Goal: Task Accomplishment & Management: Use online tool/utility

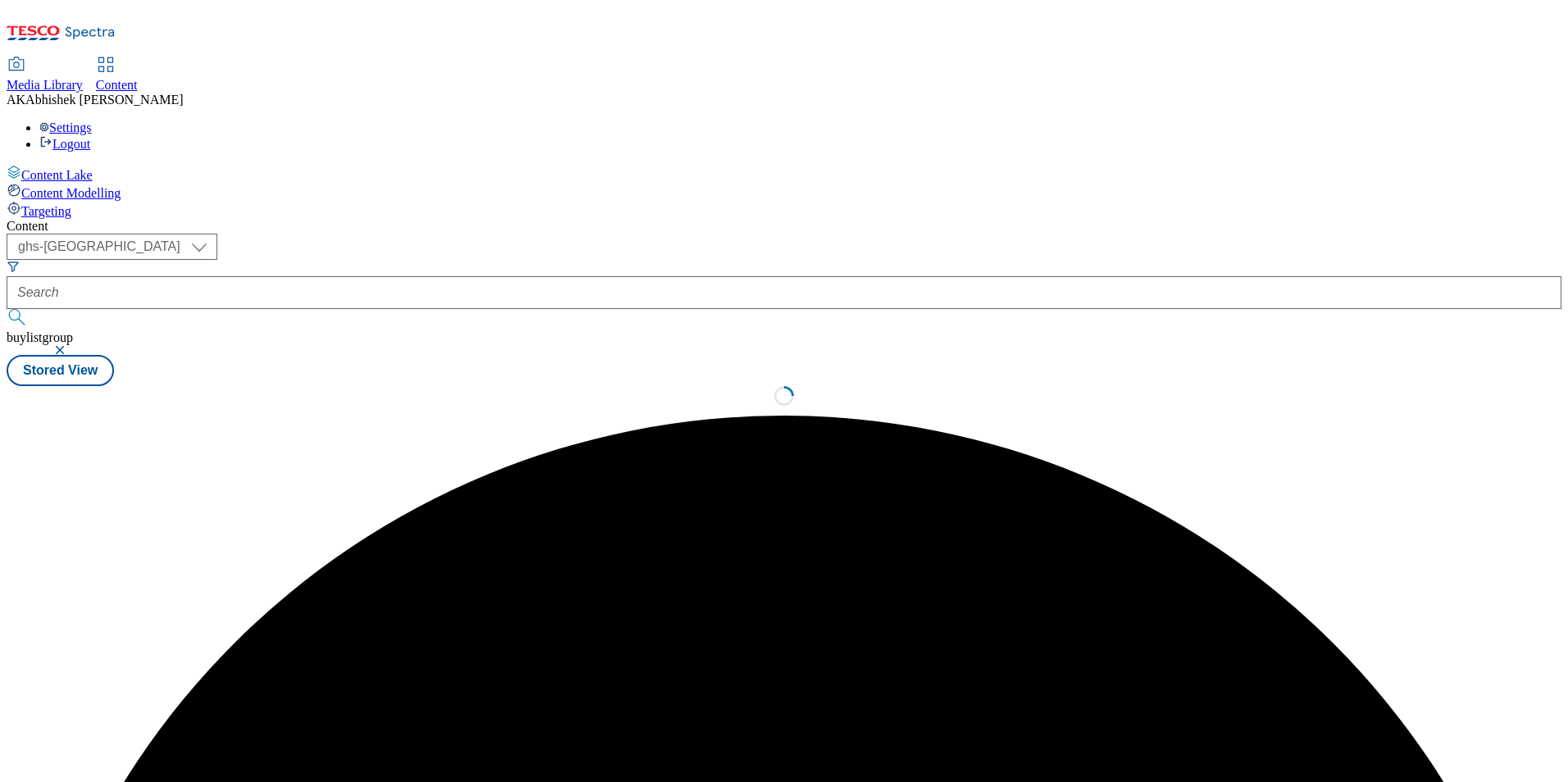
select select "ghs-[GEOGRAPHIC_DATA]"
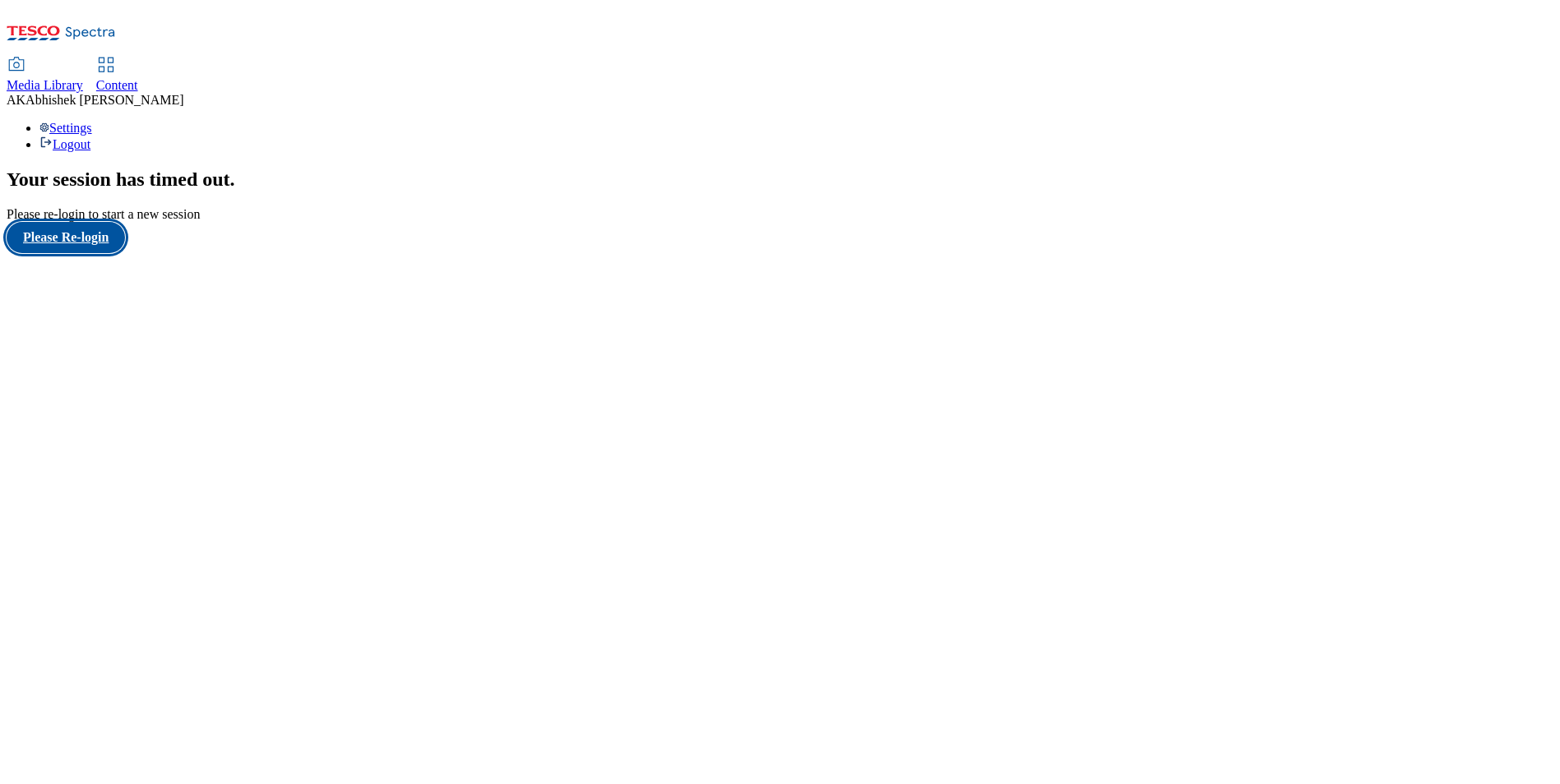
click at [66, 253] on button "Please Re-login" at bounding box center [66, 237] width 119 height 31
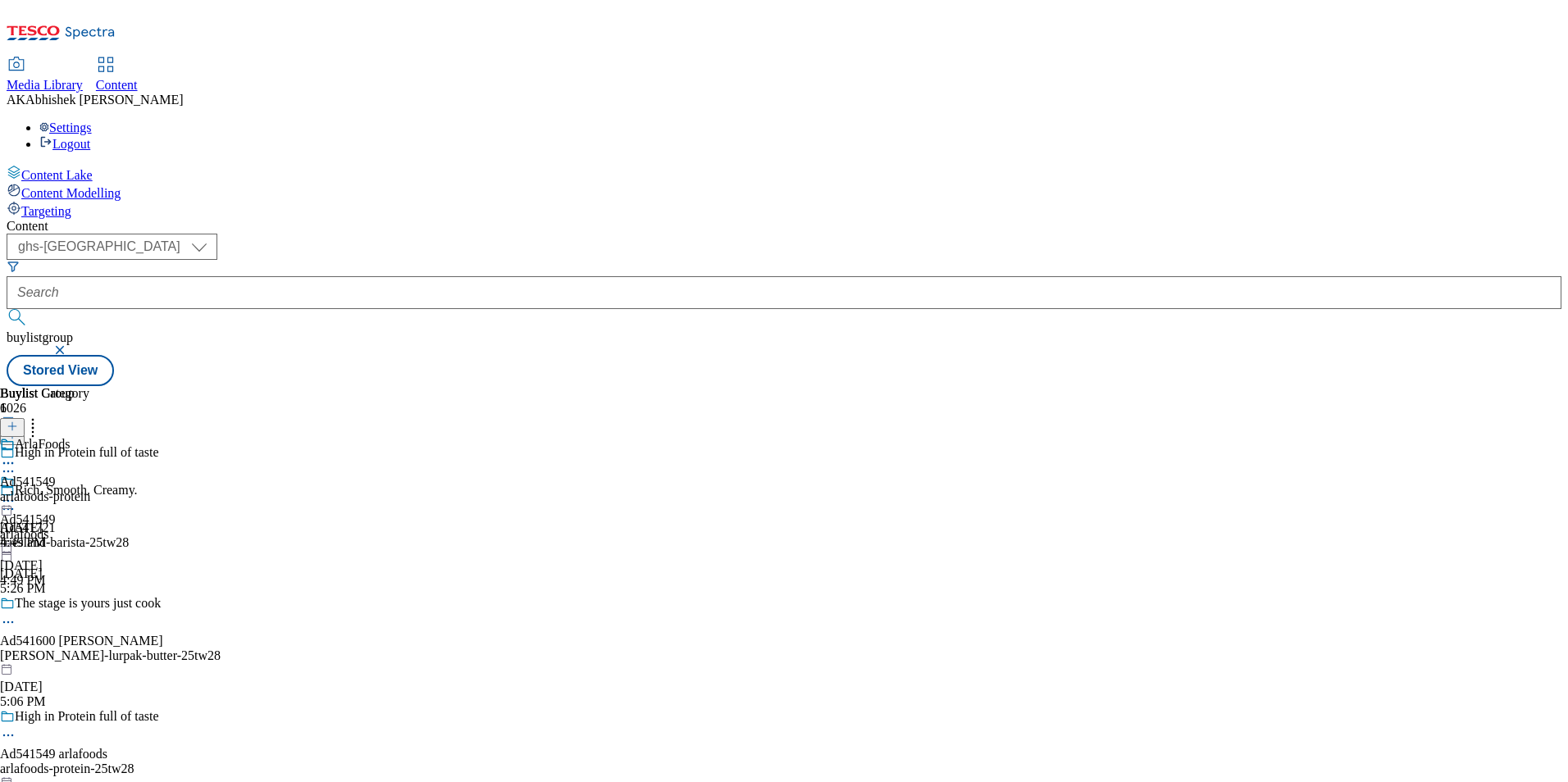
select select "ghs-[GEOGRAPHIC_DATA]"
click at [17, 727] on icon at bounding box center [8, 736] width 17 height 17
click at [273, 760] on li "Edit" at bounding box center [152, 769] width 239 height 18
click at [17, 727] on icon at bounding box center [8, 736] width 17 height 17
click at [76, 760] on button "Edit" at bounding box center [55, 769] width 44 height 18
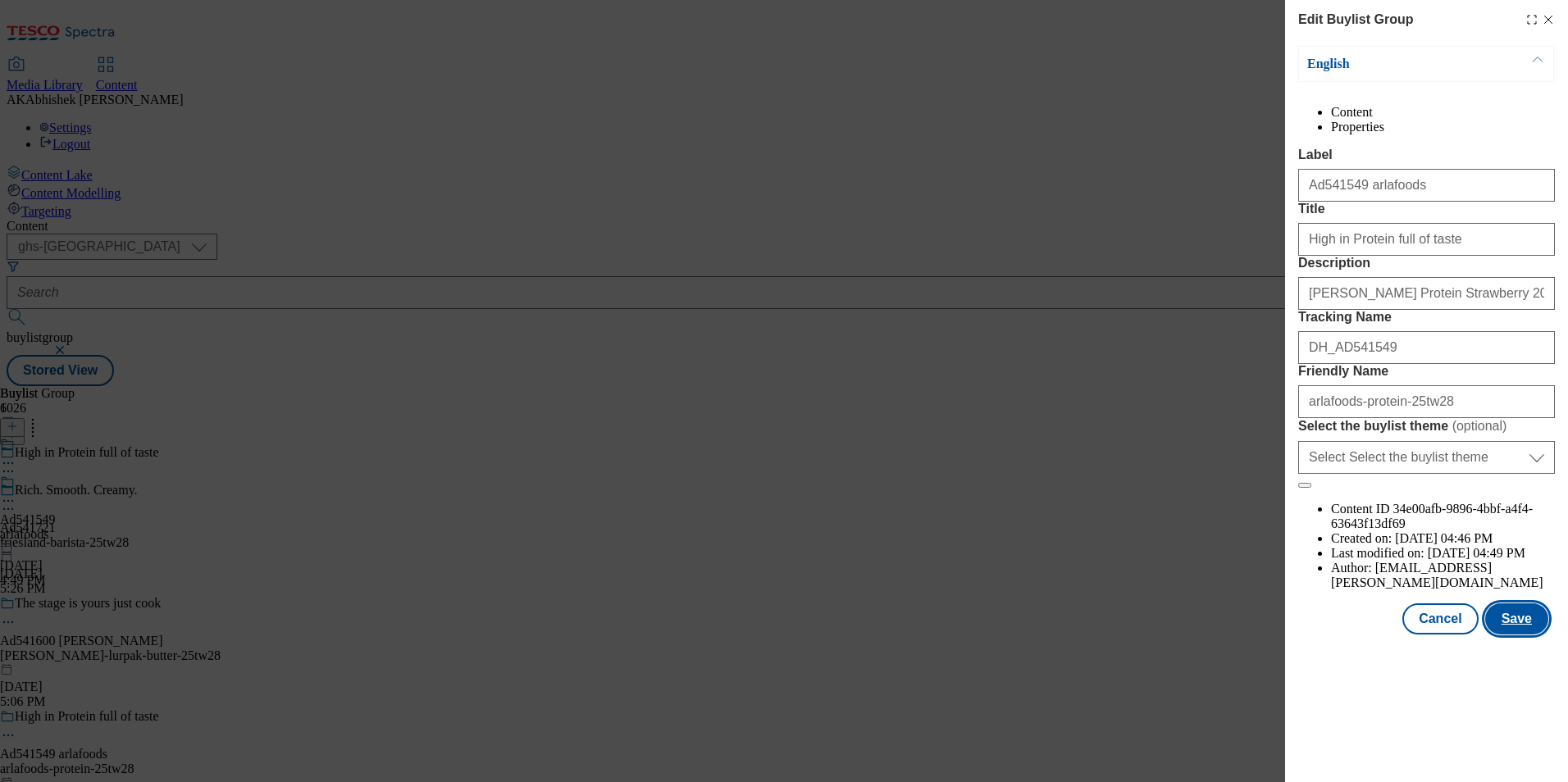
click at [1515, 635] on button "Save" at bounding box center [1516, 618] width 63 height 31
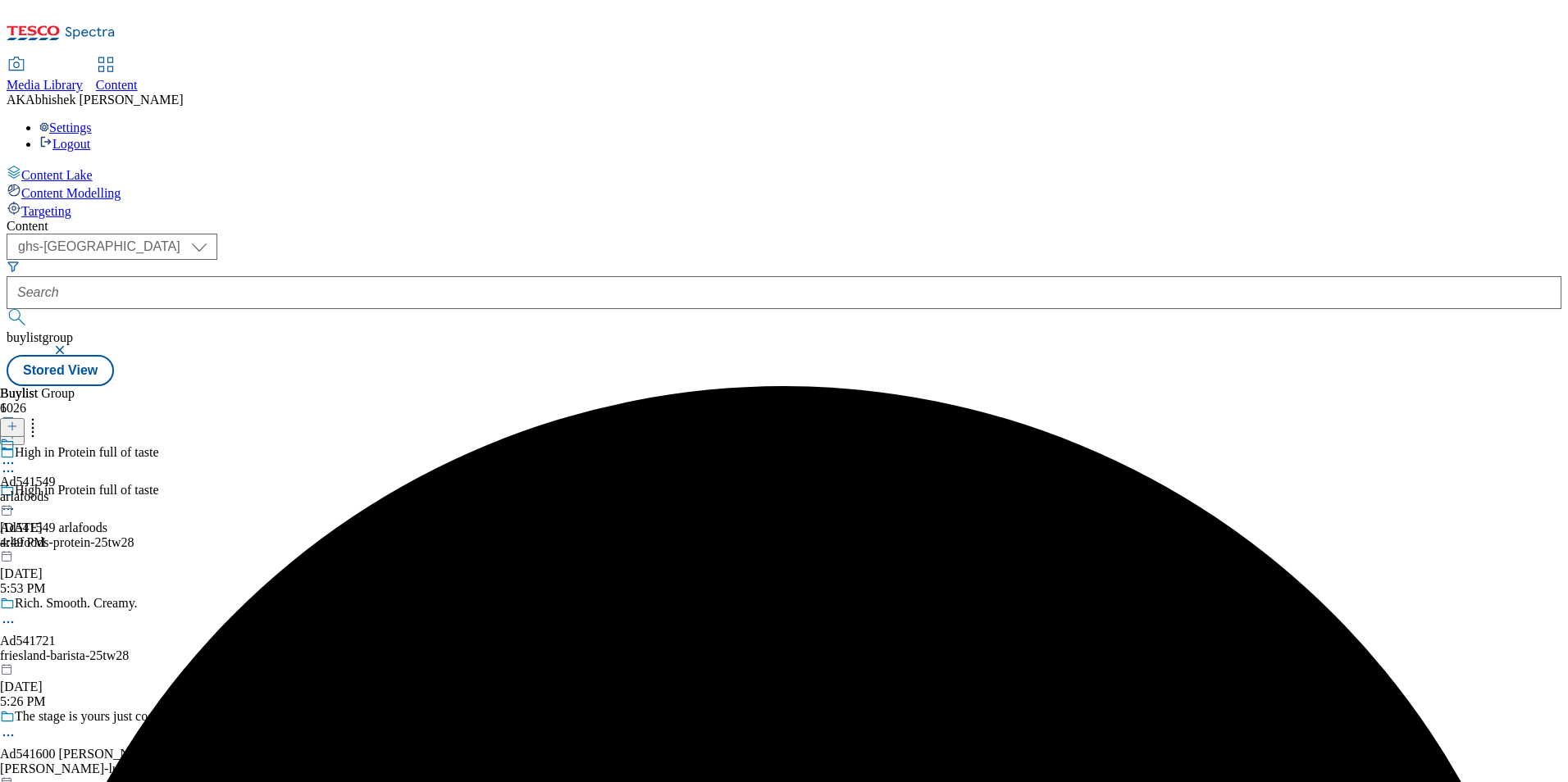
click at [6, 462] on circle at bounding box center [4, 463] width 3 height 3
click at [70, 492] on span "Edit" at bounding box center [60, 498] width 18 height 13
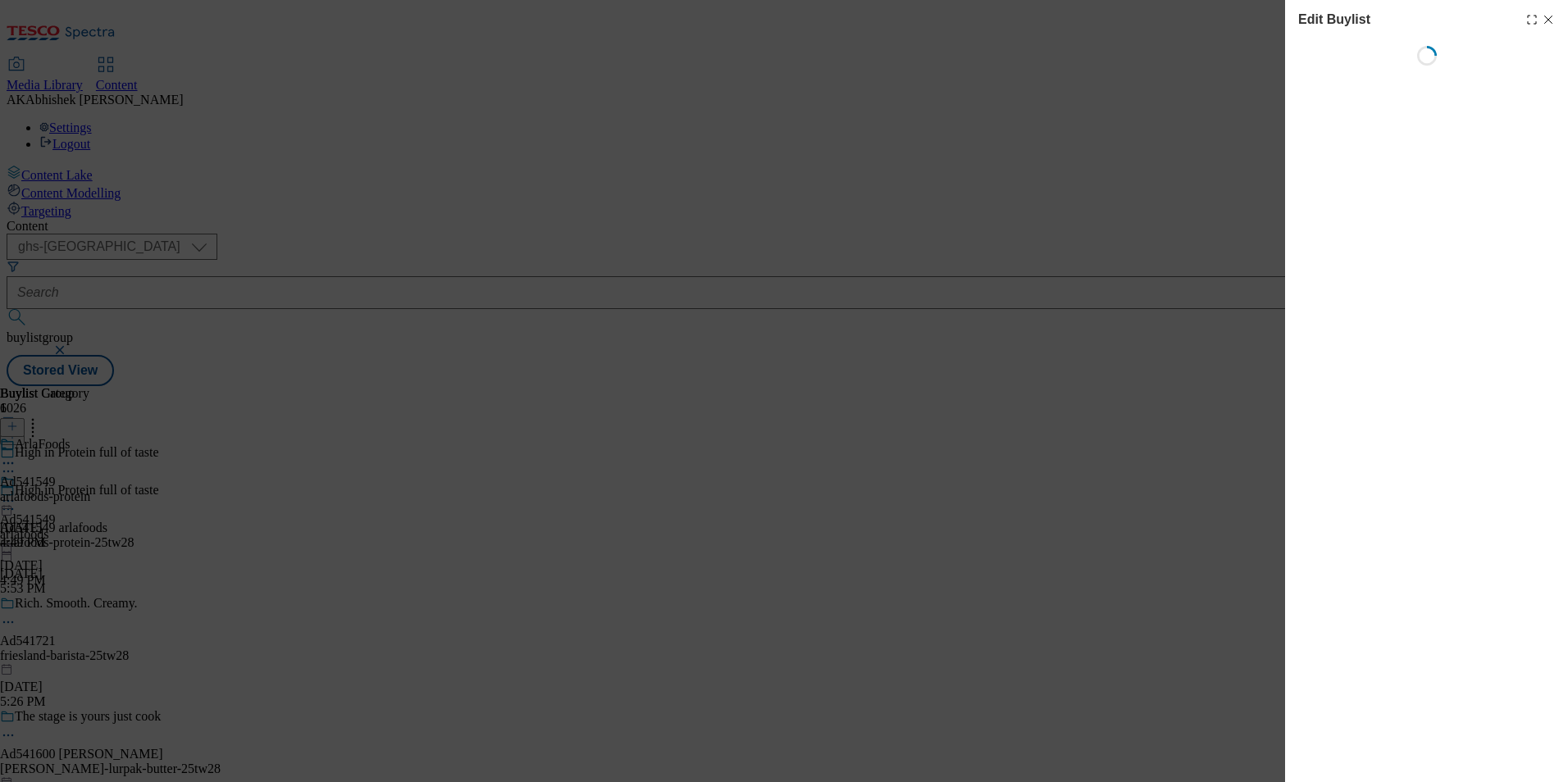
select select "tactical"
select select "supplier funded short term 1-3 weeks"
select select "dunnhumby"
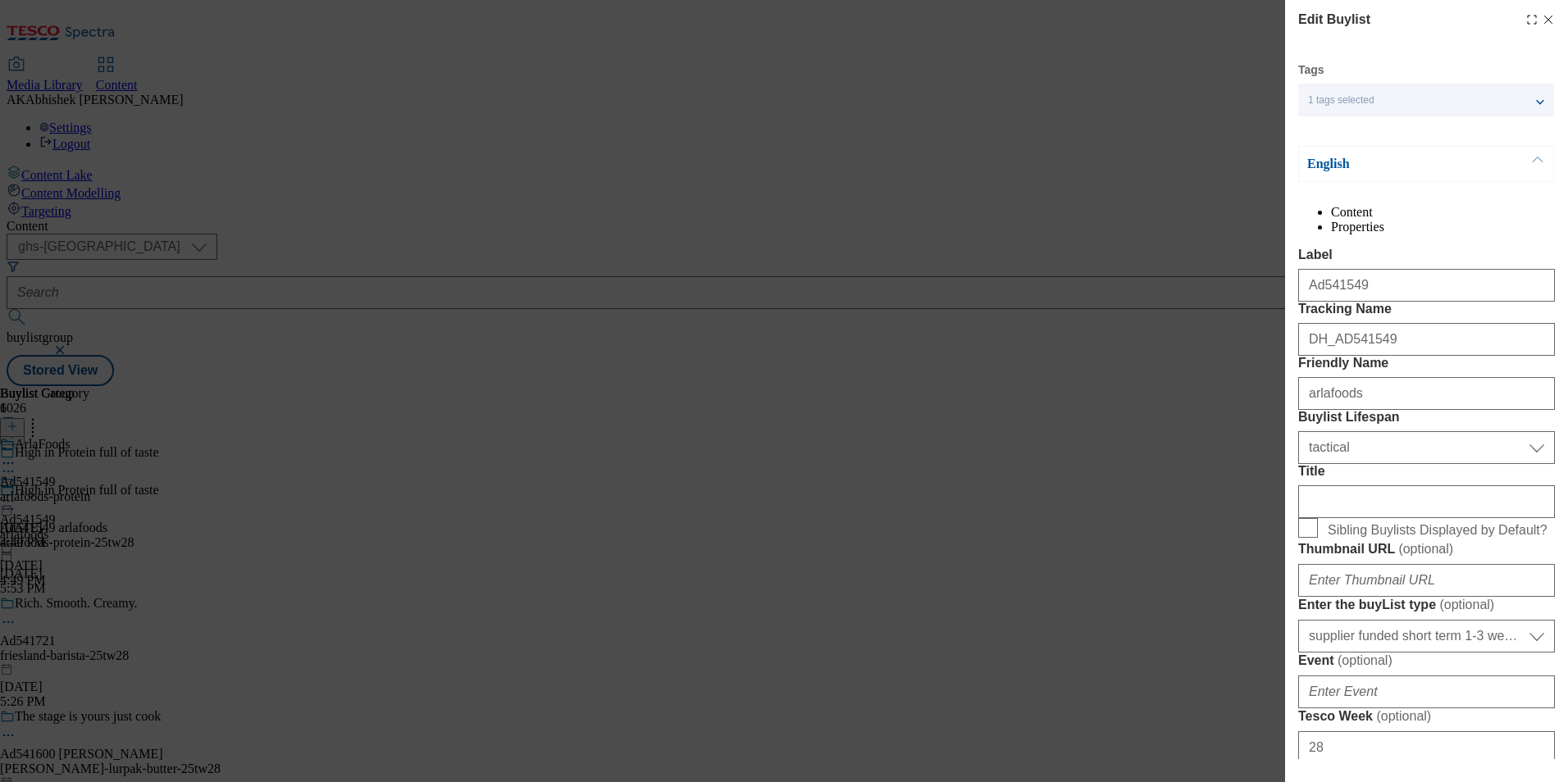
select select "Banner"
click at [1322, 410] on input "arlafoods" at bounding box center [1426, 394] width 257 height 33
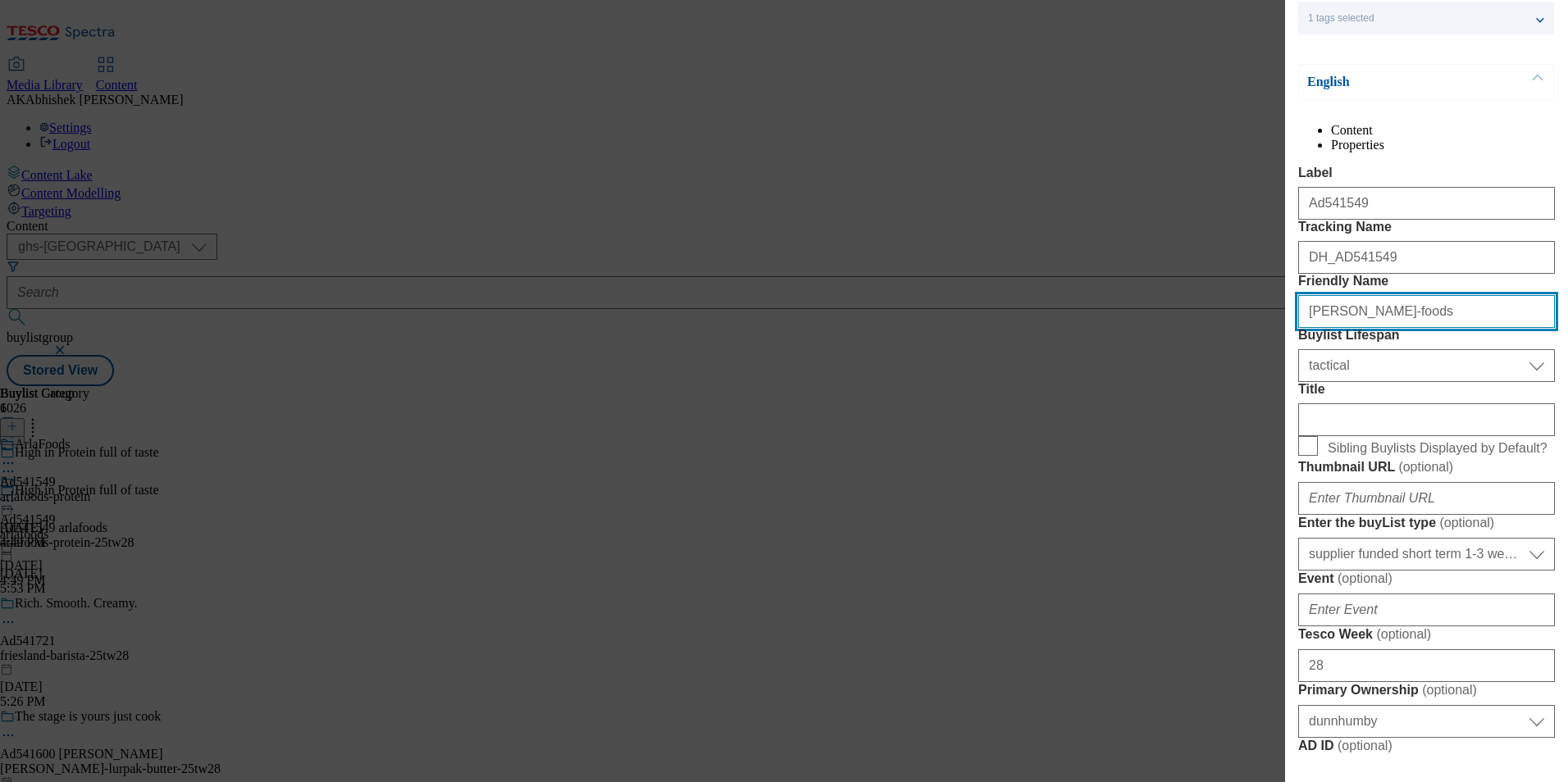
scroll to position [164, 0]
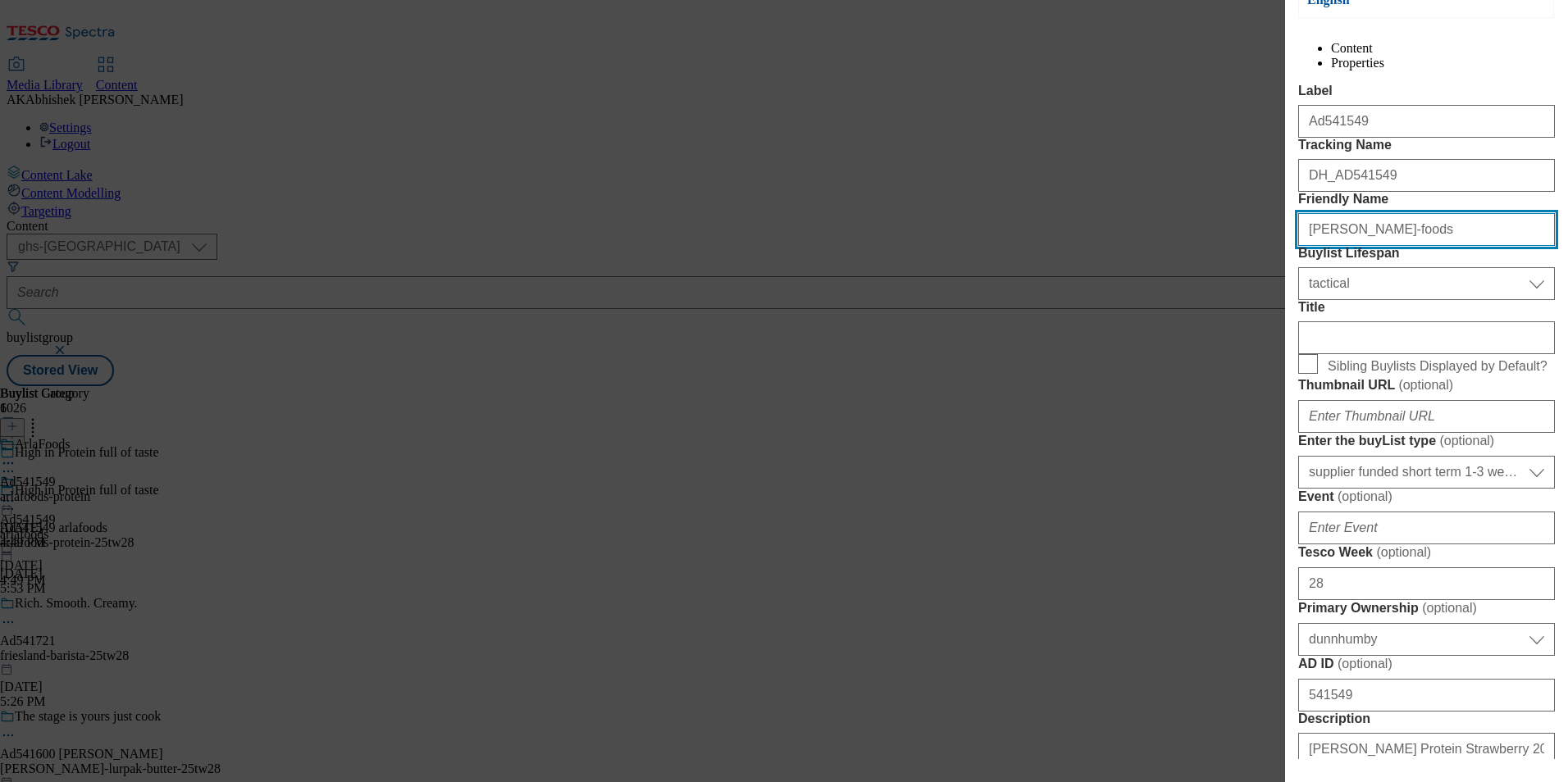
type input "[PERSON_NAME]-foods"
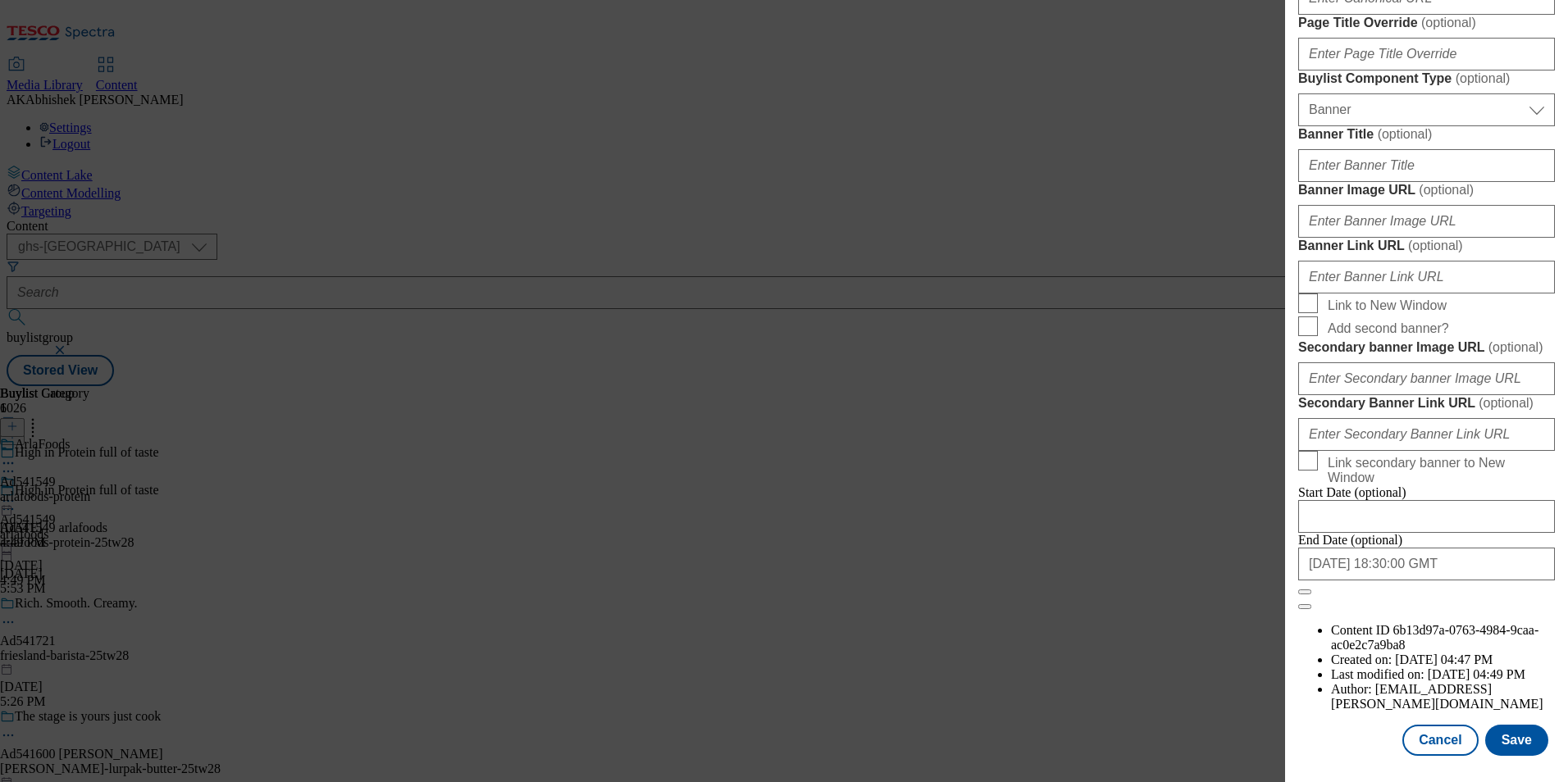
scroll to position [1603, 0]
click at [1430, 581] on input "[DATE] 18:30:00 GMT" at bounding box center [1426, 564] width 257 height 33
select select "2025"
select select "November"
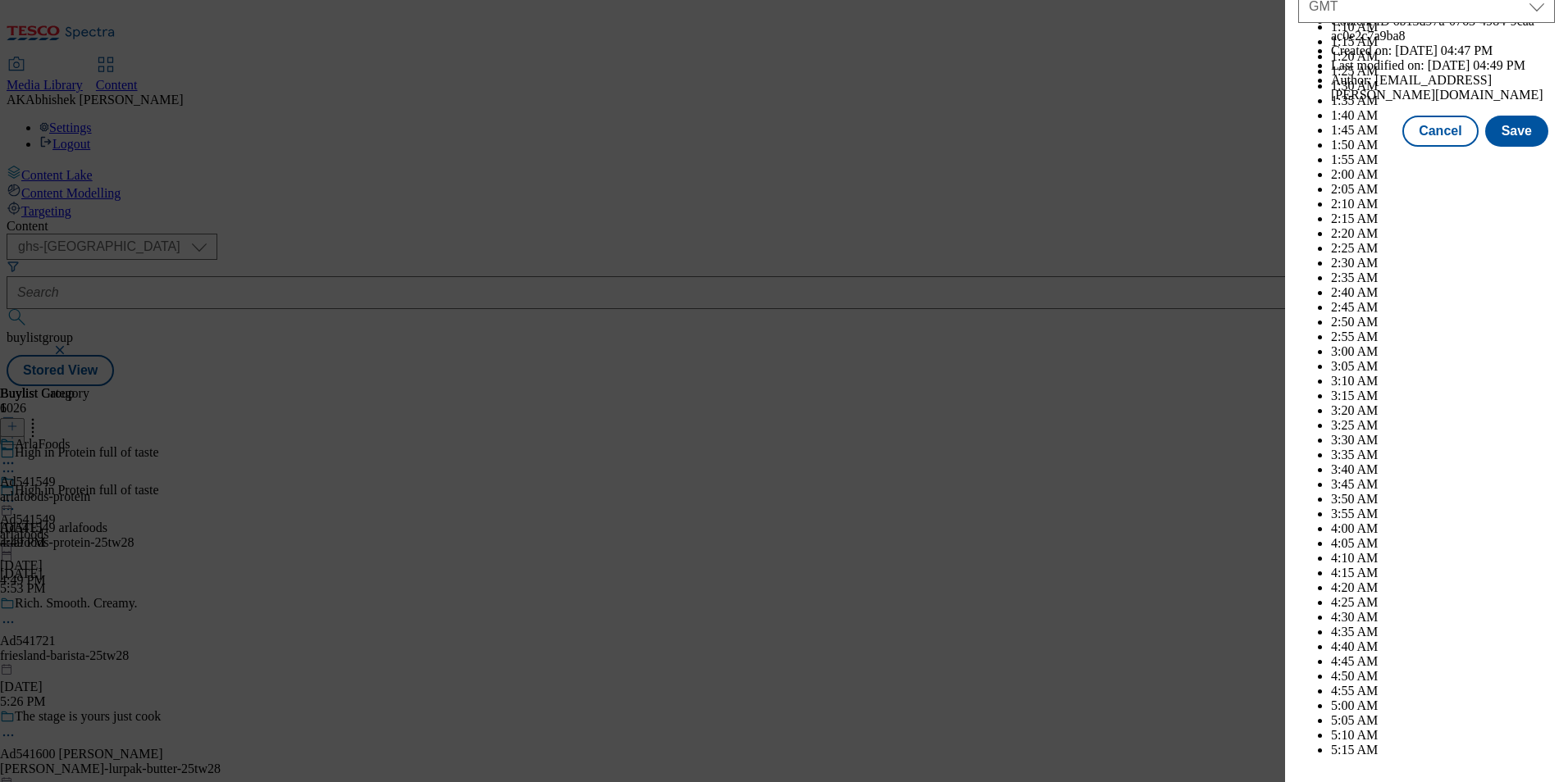
scroll to position [6728, 0]
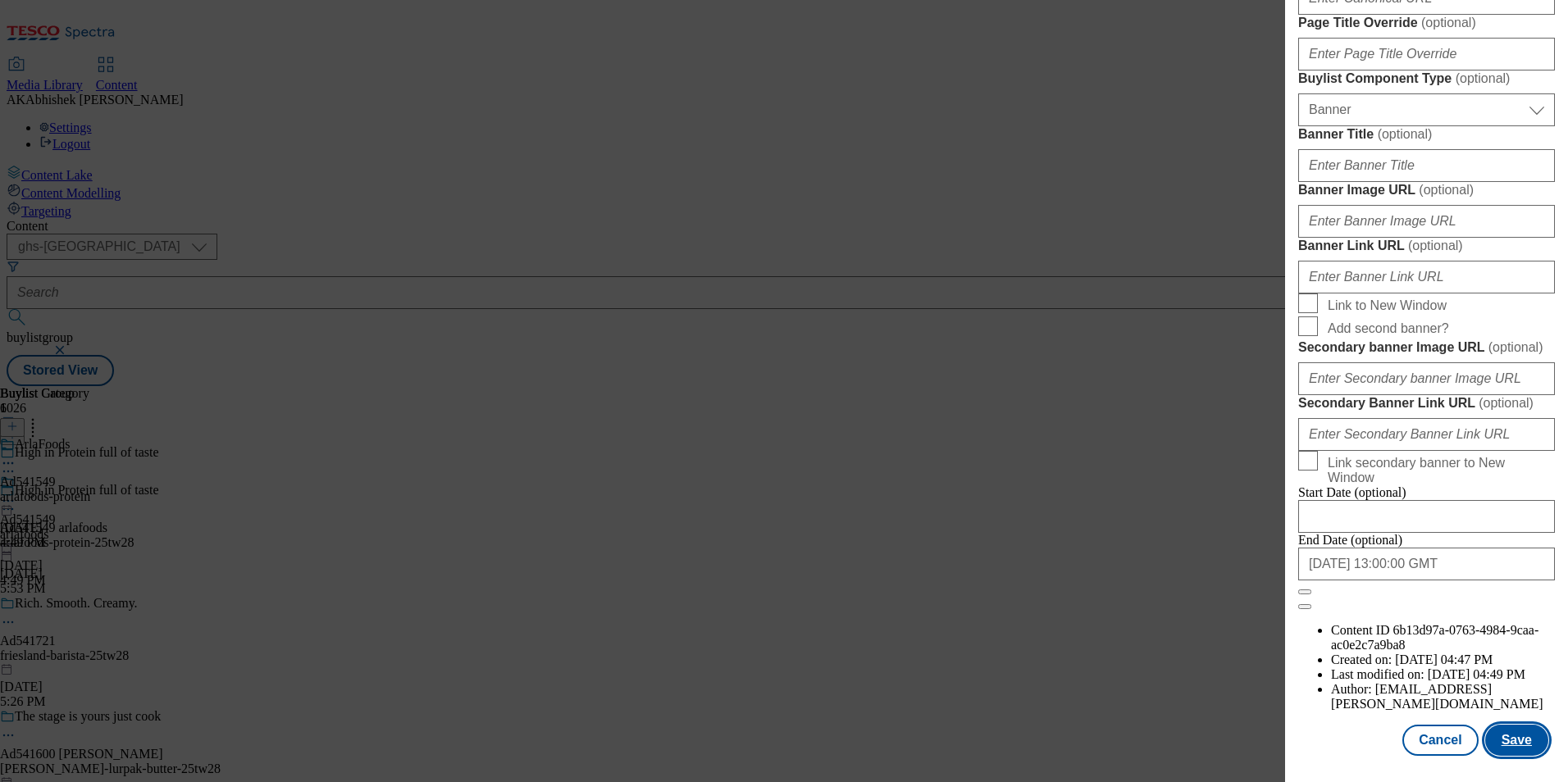
click at [1499, 743] on button "Save" at bounding box center [1516, 740] width 63 height 31
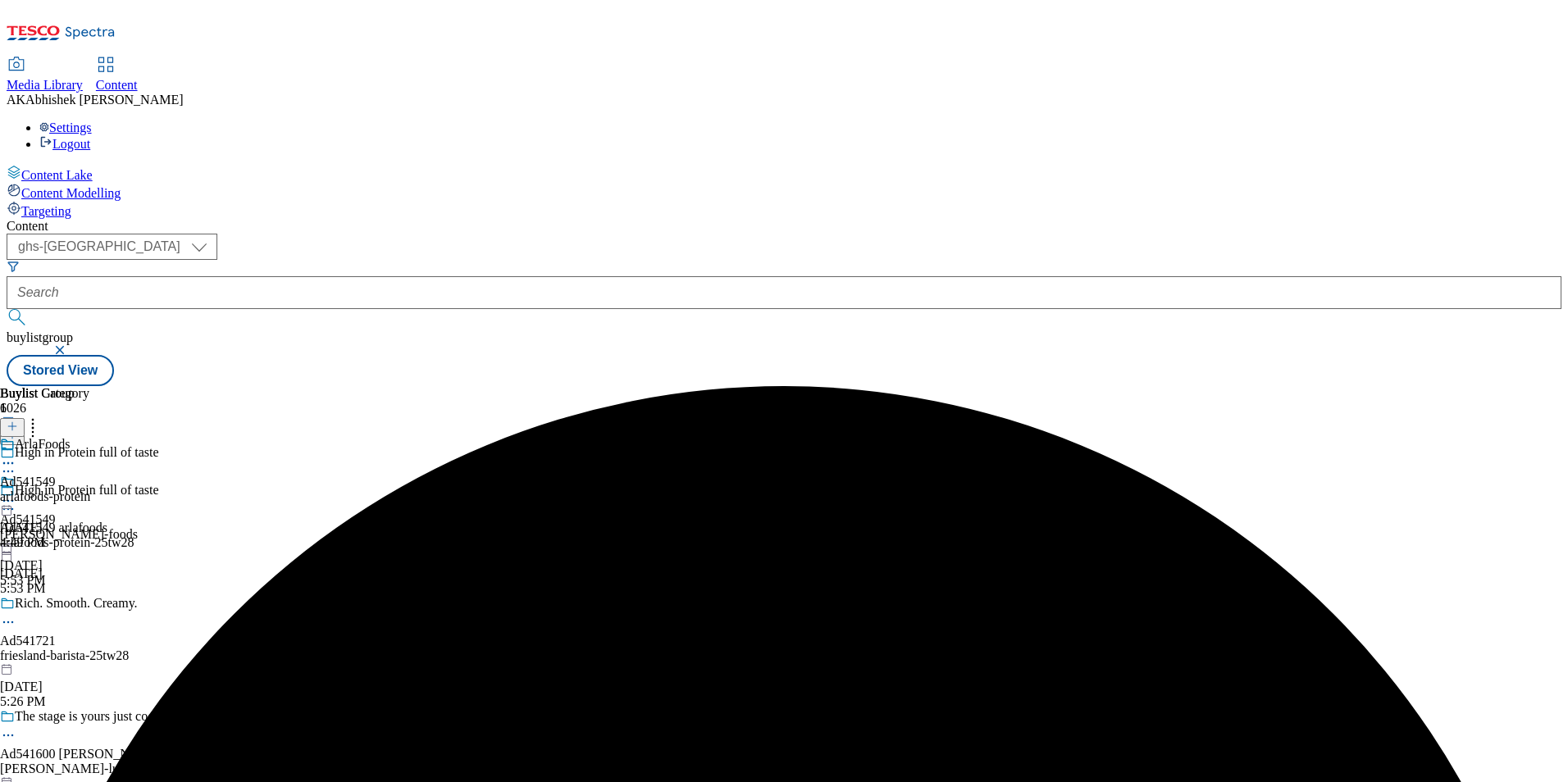
click at [17, 501] on icon at bounding box center [8, 509] width 17 height 17
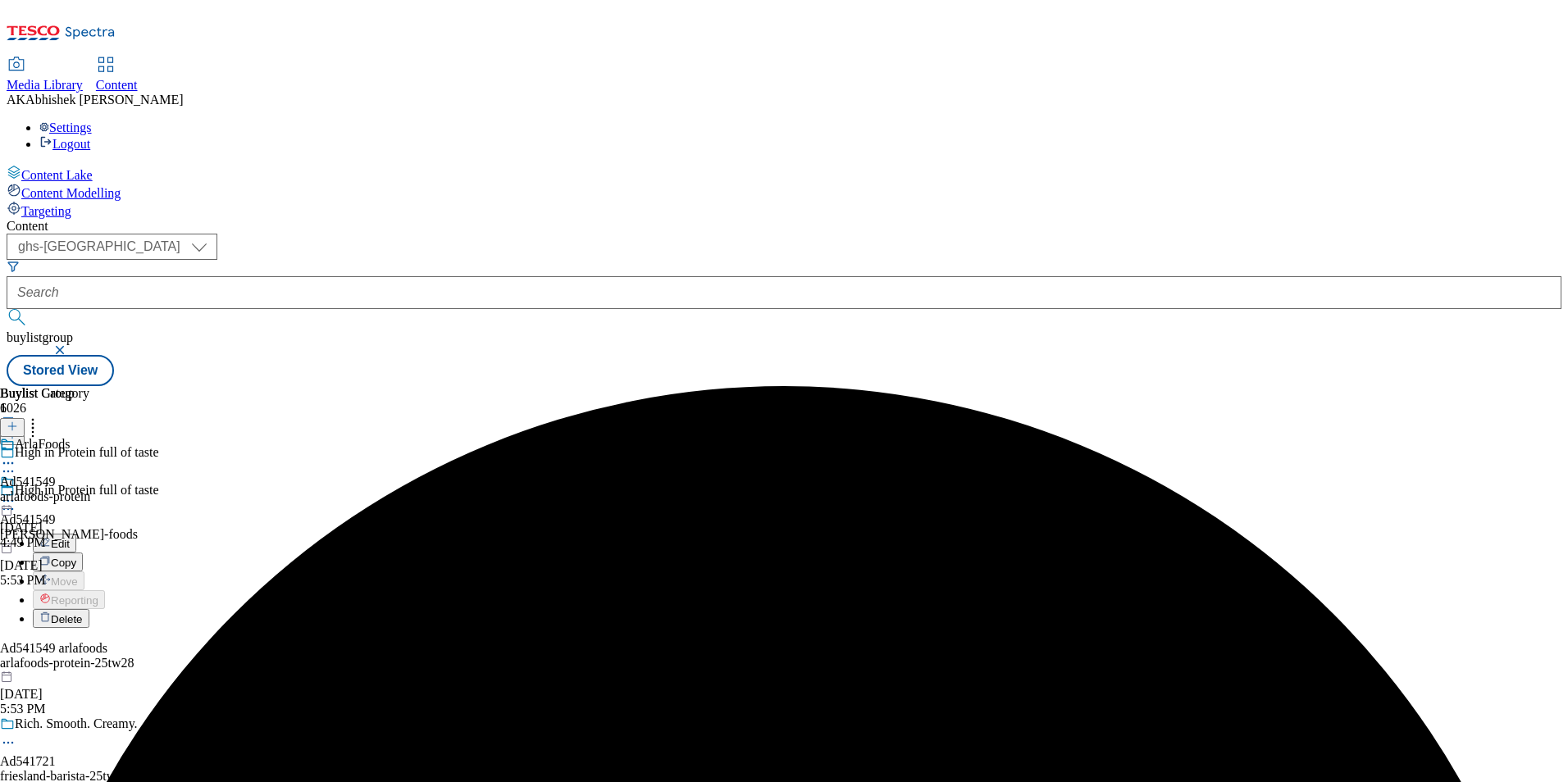
click at [70, 538] on span "Edit" at bounding box center [60, 544] width 18 height 13
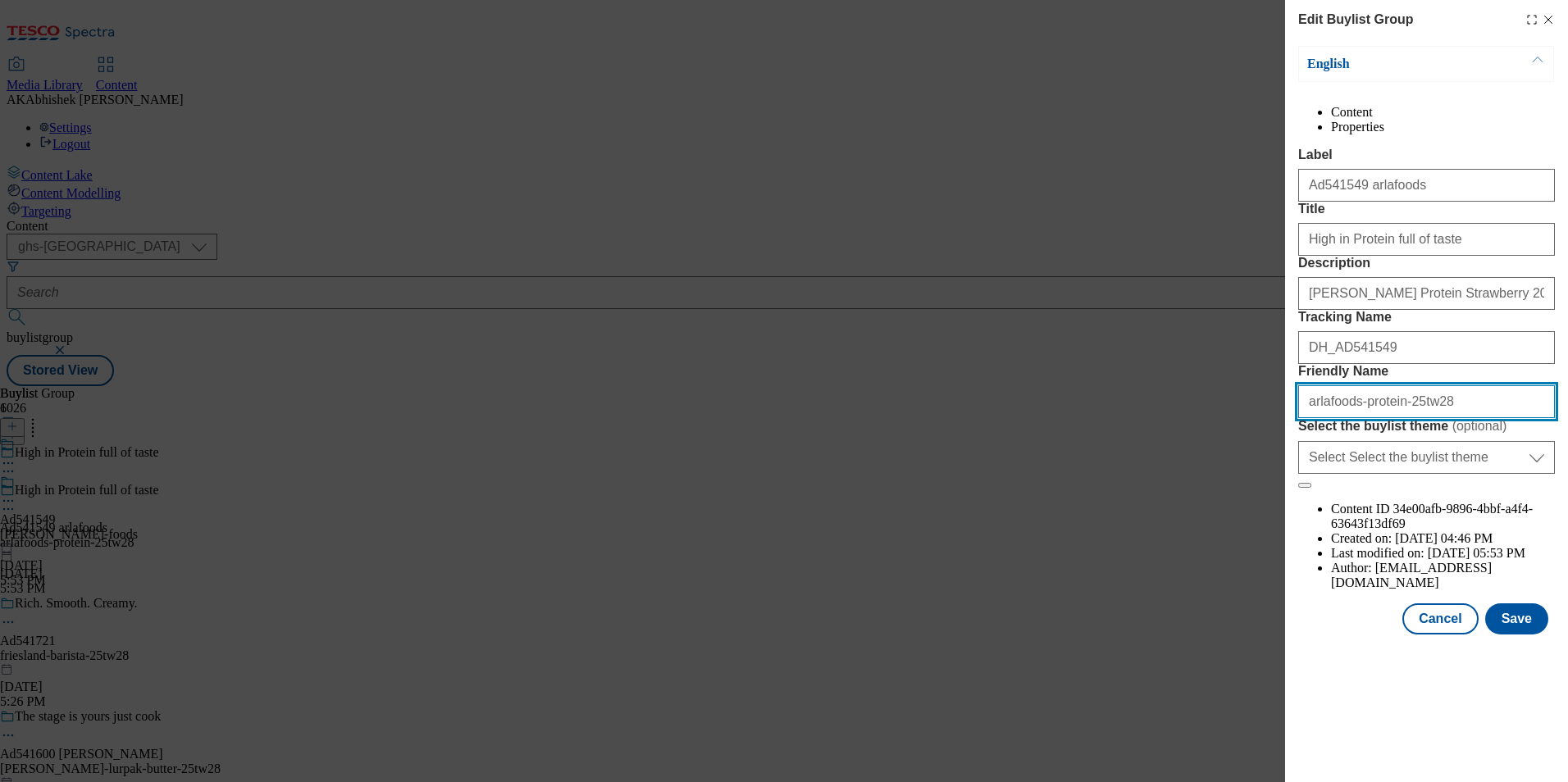
click at [1323, 419] on input "arlafoods-protein-25tw28" at bounding box center [1426, 401] width 257 height 33
type input "[PERSON_NAME]-foods-protein-25tw28"
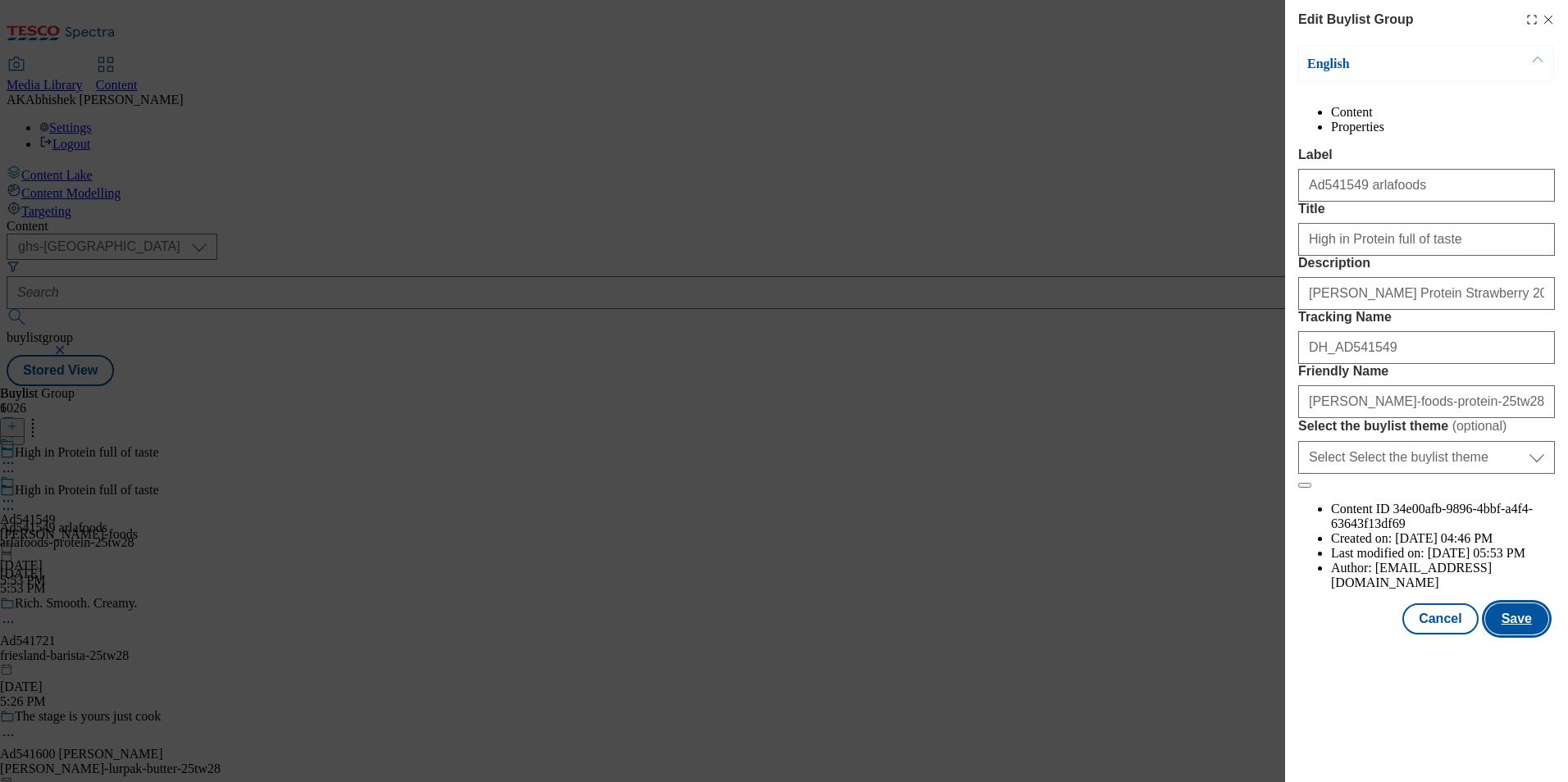
click at [1529, 635] on button "Save" at bounding box center [1516, 618] width 63 height 31
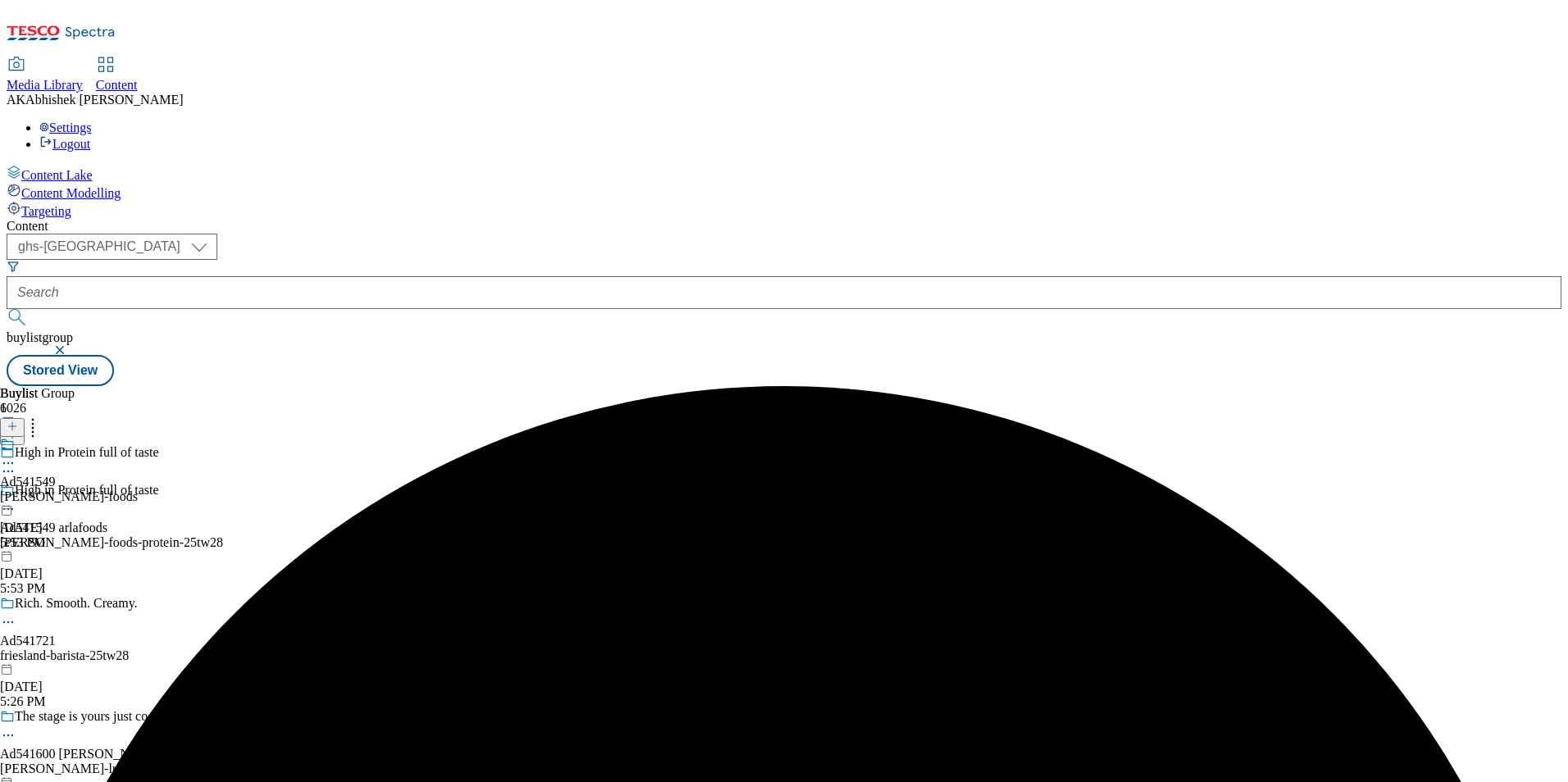
click at [138, 490] on div "[PERSON_NAME]-foods" at bounding box center [69, 498] width 138 height 15
click at [17, 455] on icon at bounding box center [8, 463] width 17 height 17
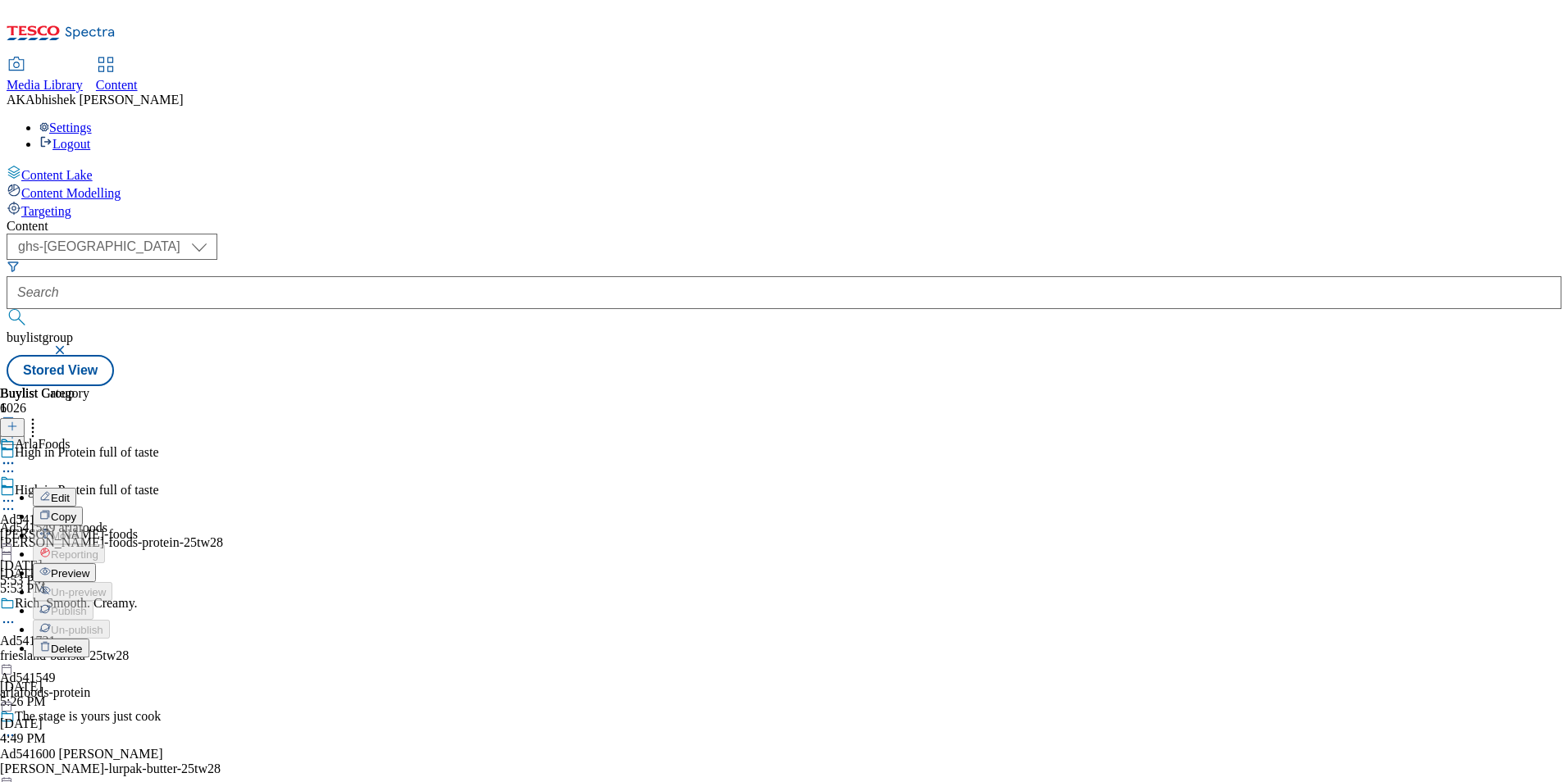
click at [70, 492] on span "Edit" at bounding box center [60, 498] width 18 height 13
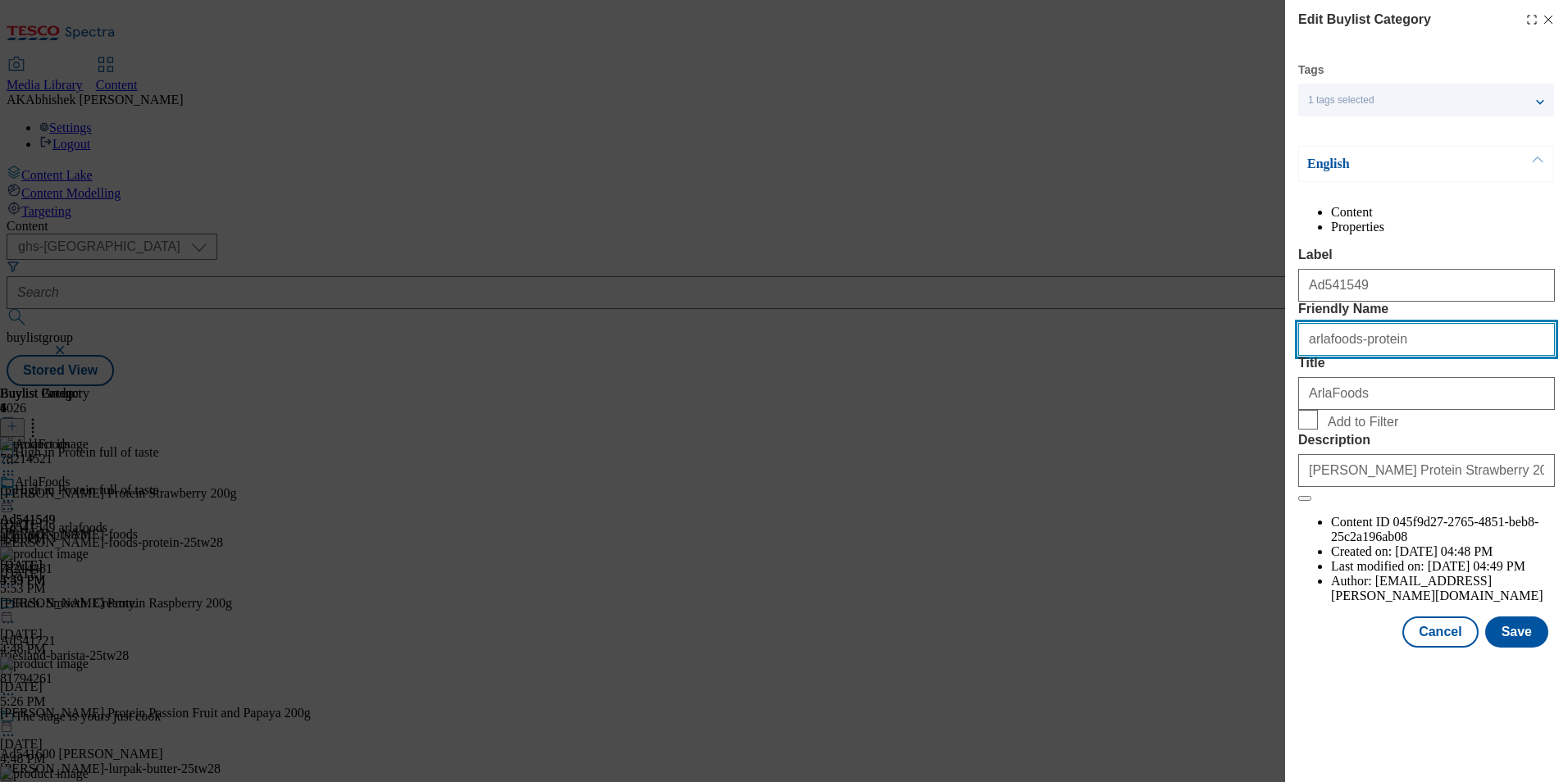
click at [1327, 356] on input "arlafoods-protein" at bounding box center [1426, 339] width 257 height 33
type input "[PERSON_NAME]-foods-protein"
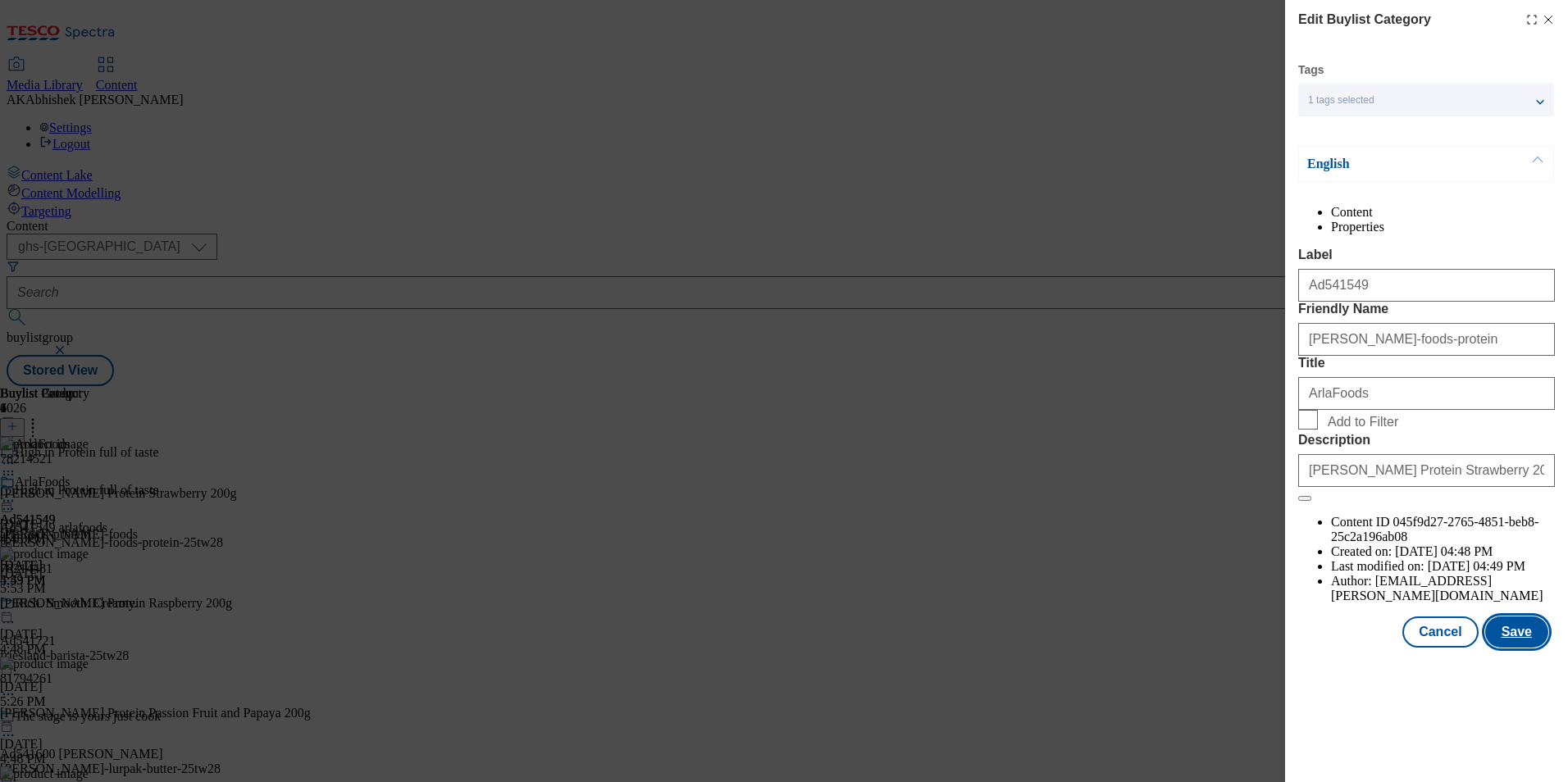
click at [1522, 648] on button "Save" at bounding box center [1516, 632] width 63 height 31
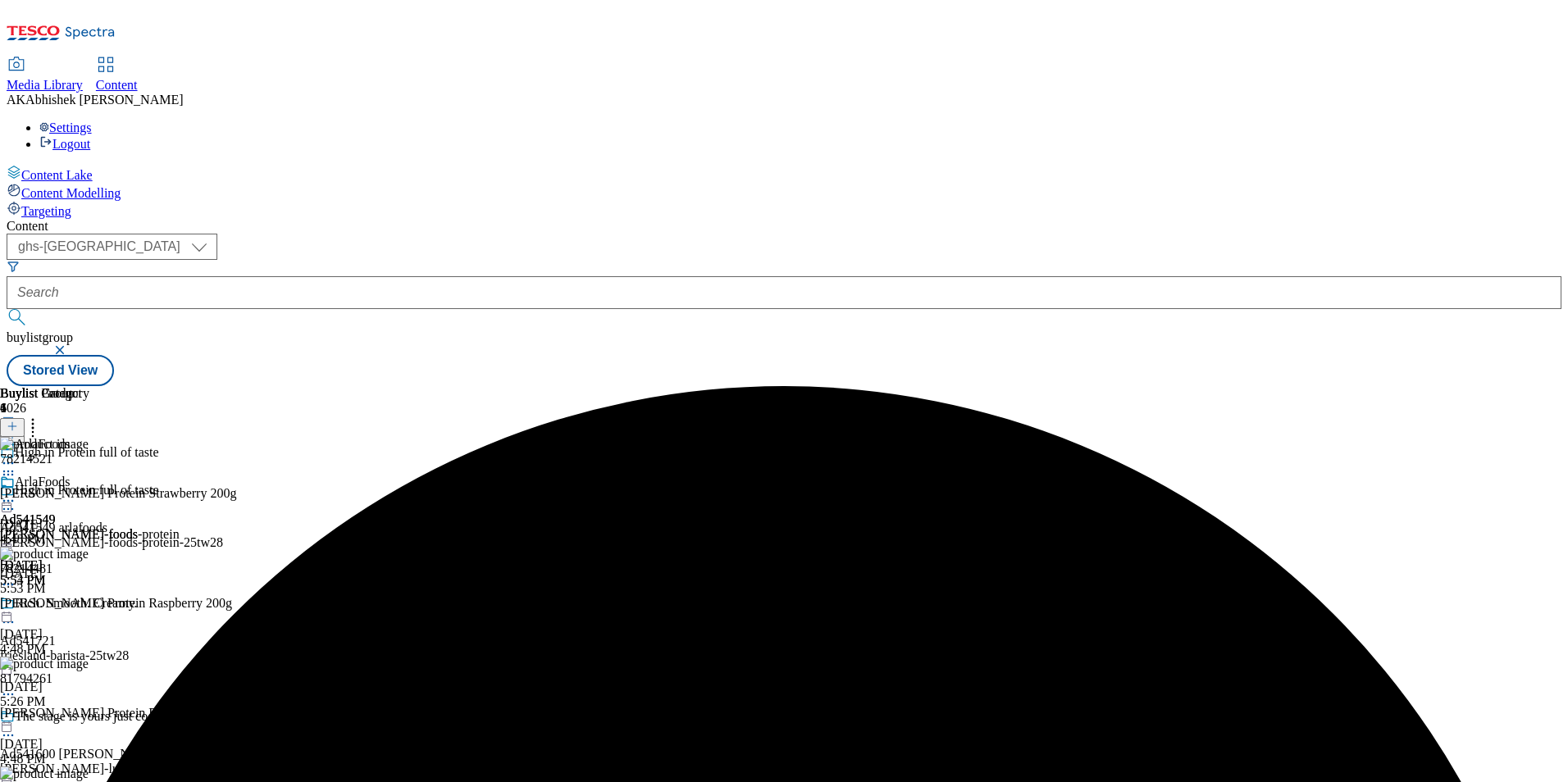
click at [10, 500] on circle at bounding box center [8, 501] width 3 height 3
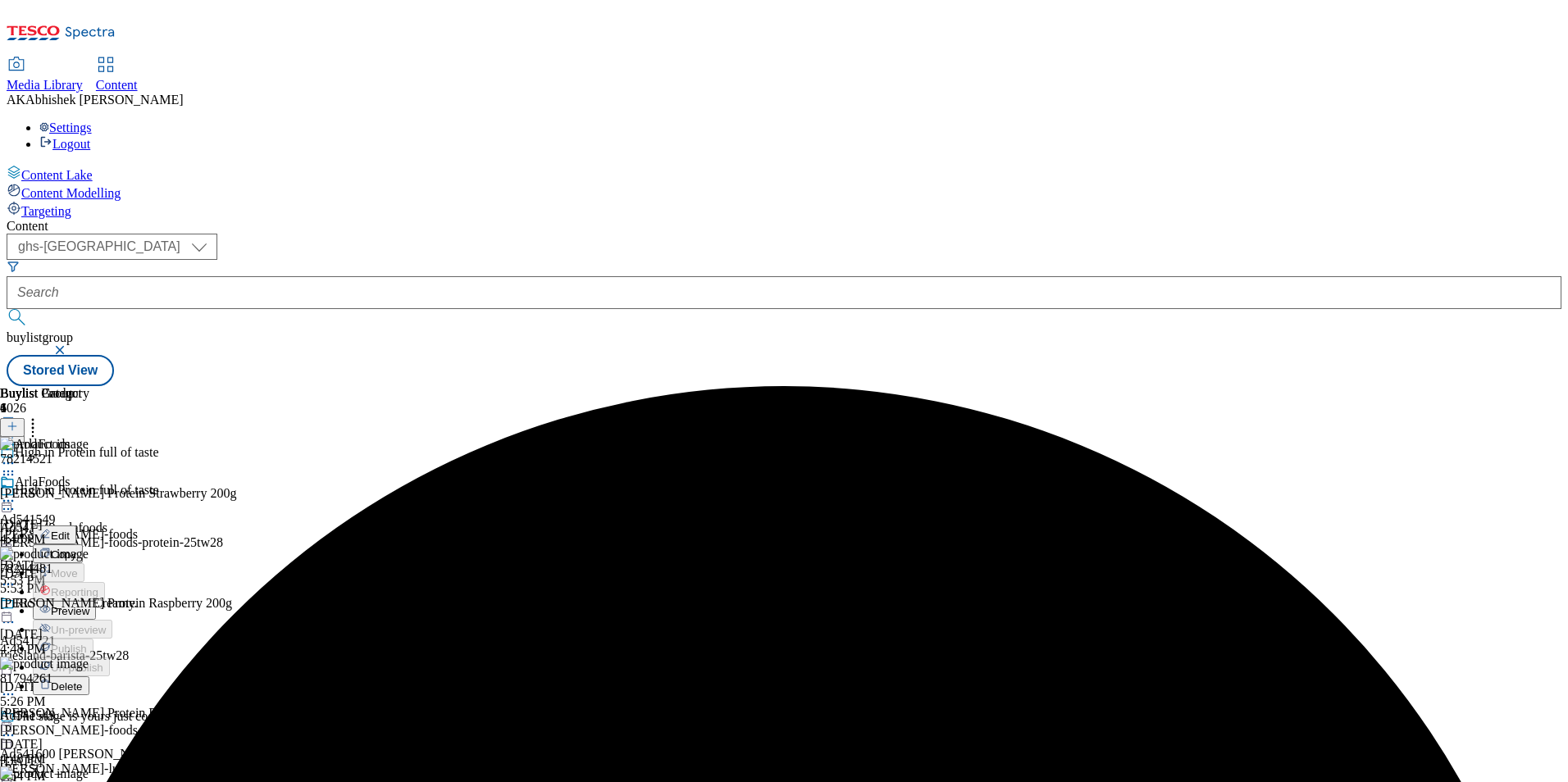
click at [90, 605] on span "Preview" at bounding box center [70, 611] width 39 height 13
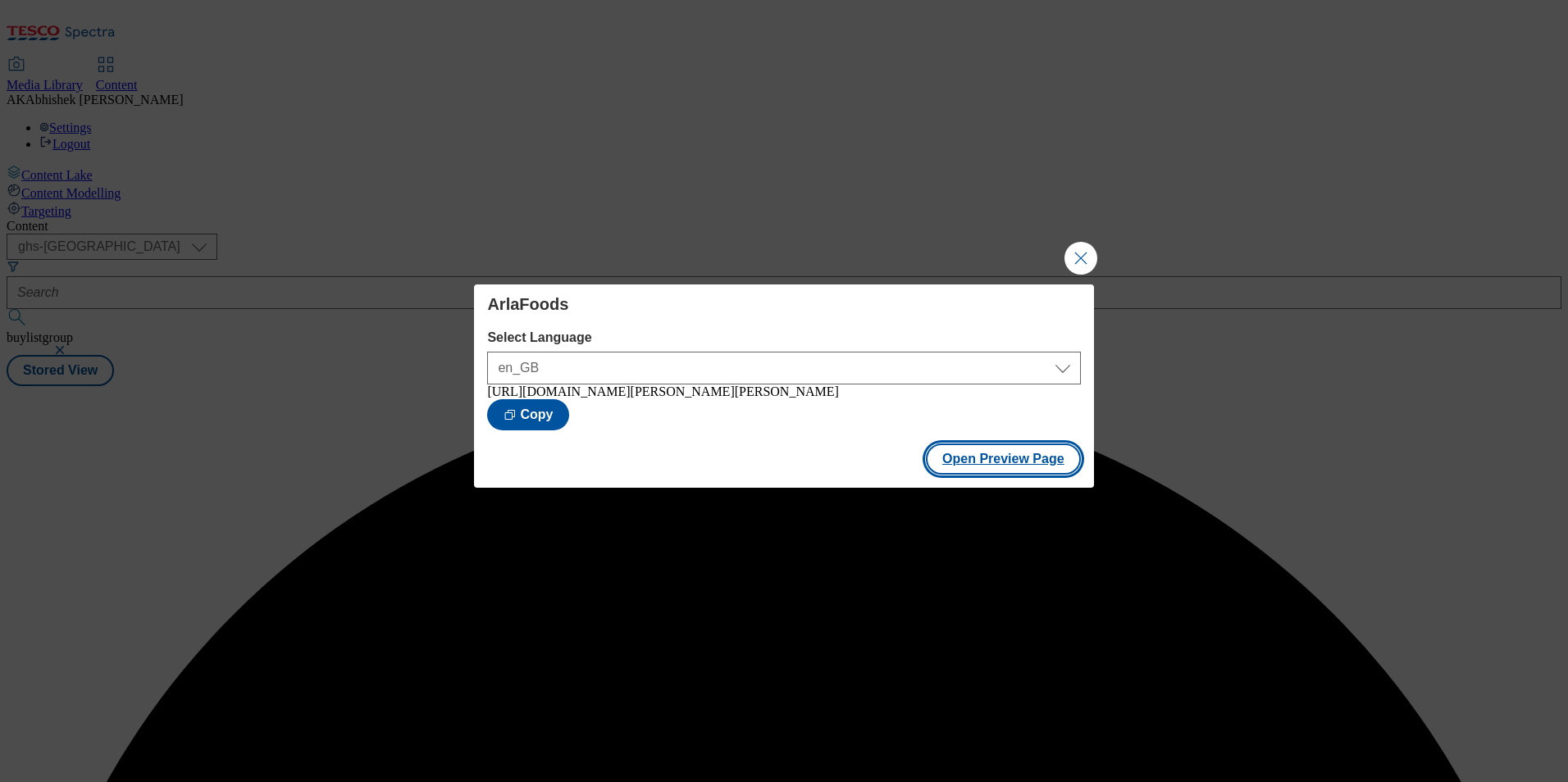
click at [1006, 455] on button "Open Preview Page" at bounding box center [1003, 459] width 155 height 31
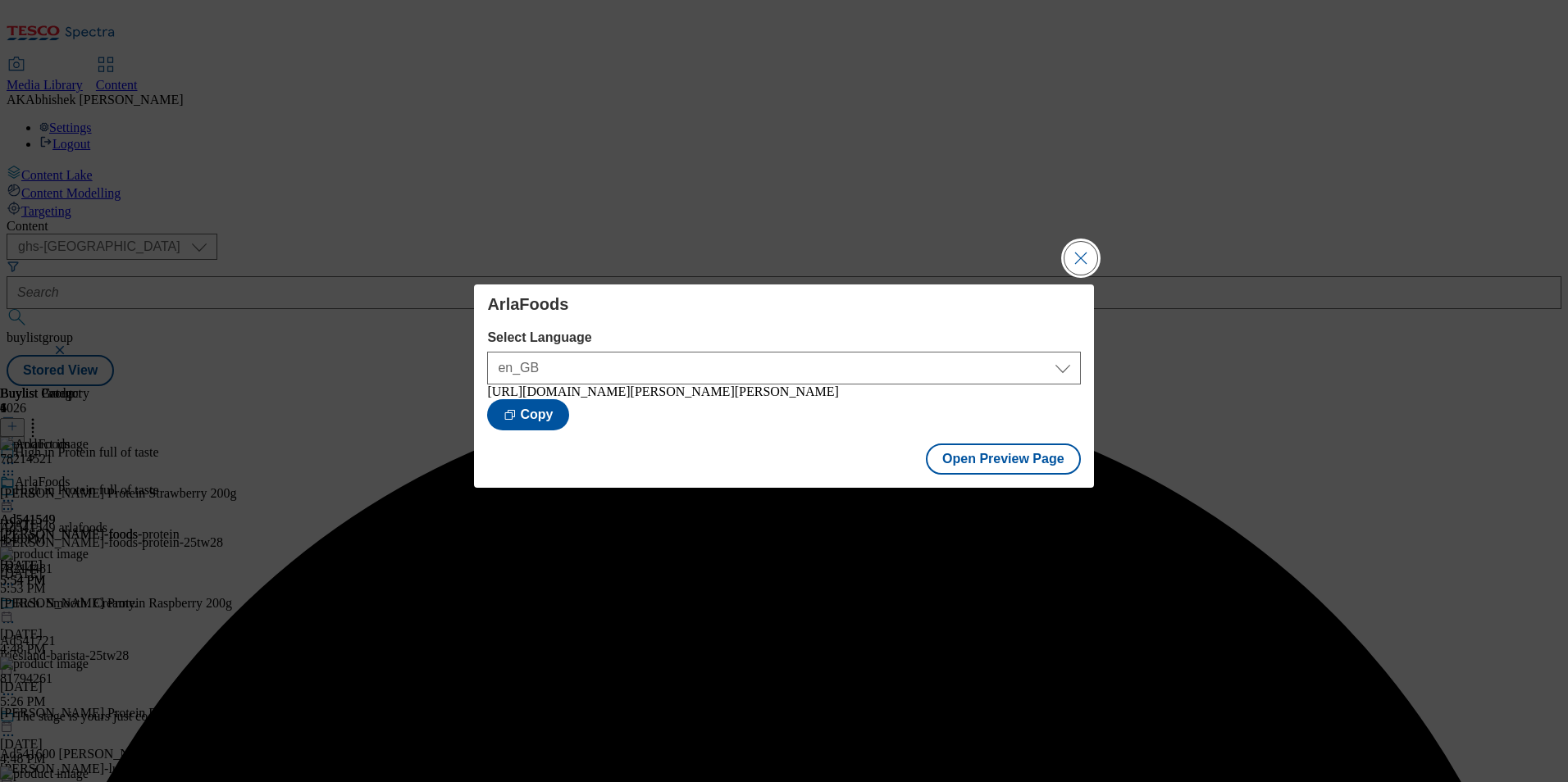
click at [1077, 260] on button "Close Modal" at bounding box center [1081, 258] width 33 height 33
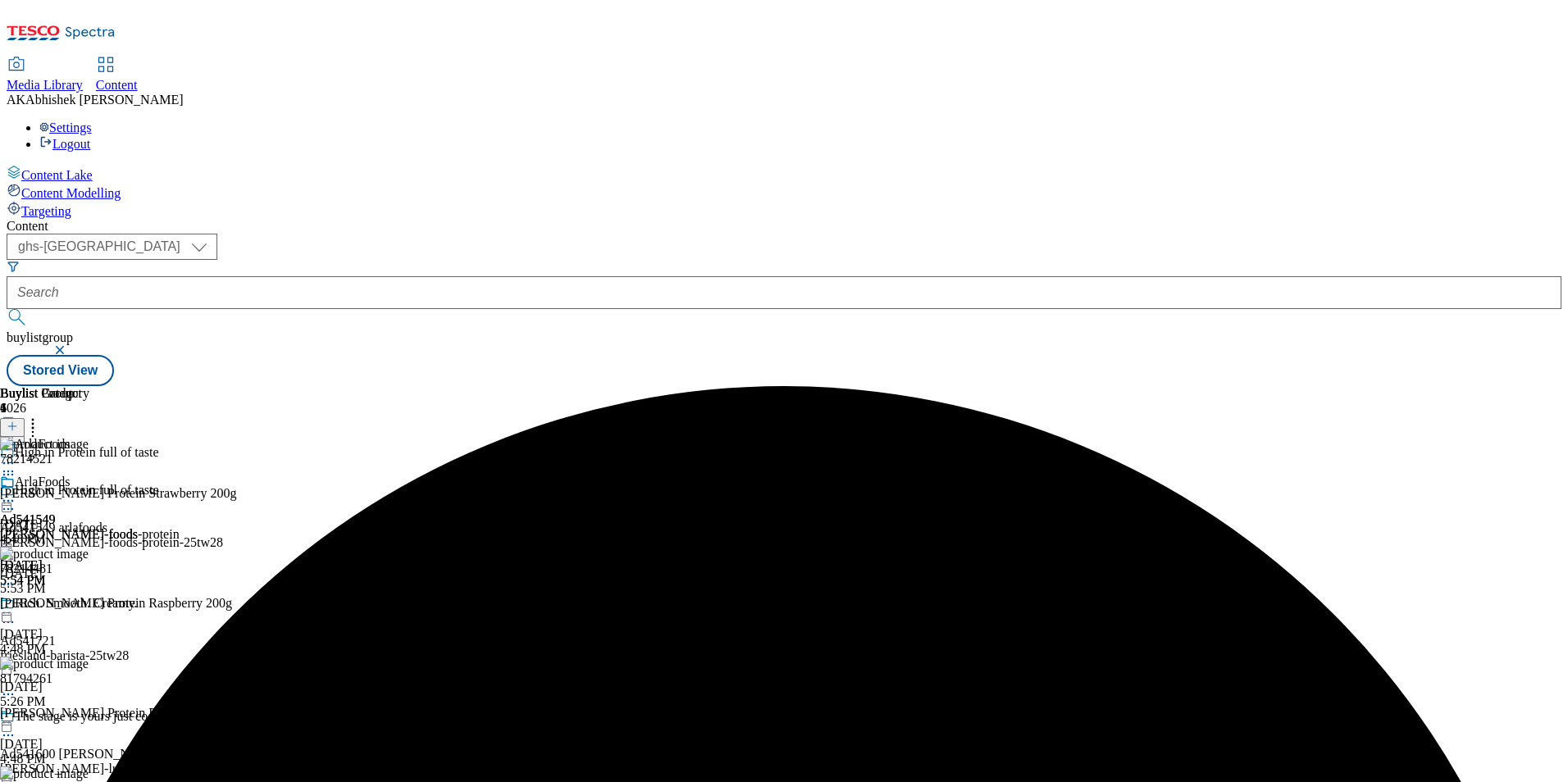
click at [17, 493] on icon at bounding box center [8, 501] width 17 height 17
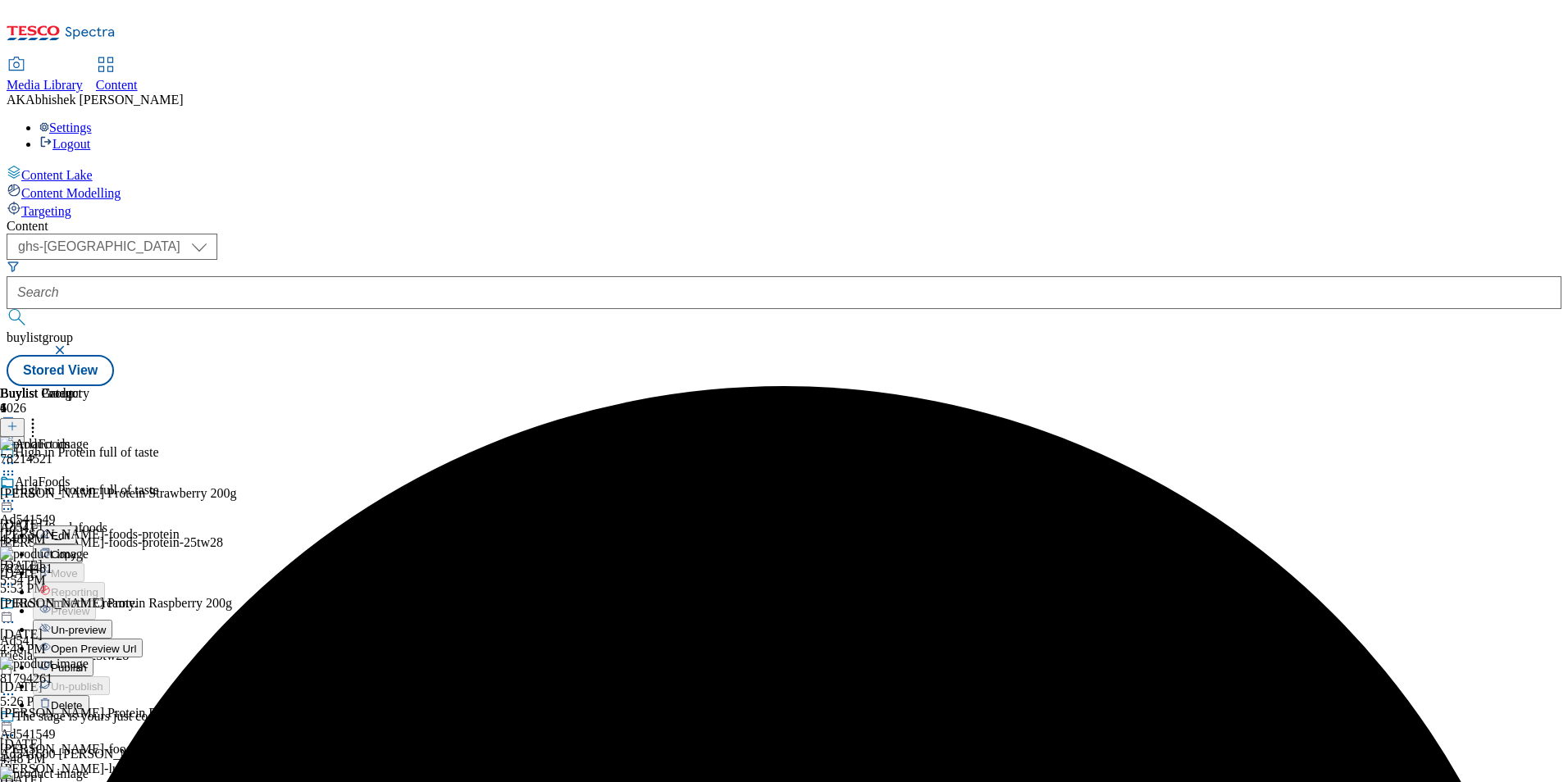
click at [87, 662] on span "Publish" at bounding box center [69, 668] width 36 height 13
